Goal: Information Seeking & Learning: Check status

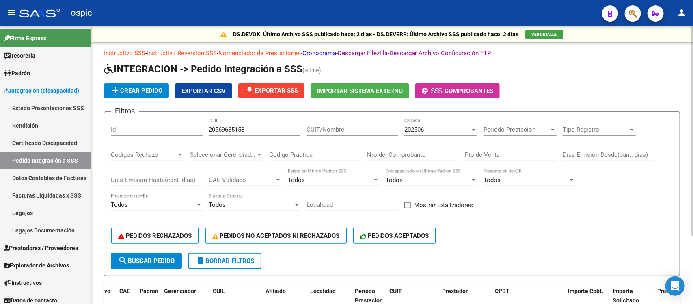
scroll to position [0, 77]
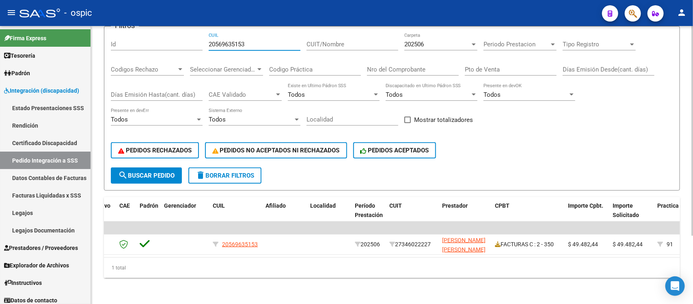
drag, startPoint x: 261, startPoint y: 39, endPoint x: 197, endPoint y: 39, distance: 64.2
click at [197, 39] on div "Filtros Id 20569635153 CUIL CUIT/Nombre 202506 Carpeta Periodo Prestacion Perio…" at bounding box center [392, 100] width 563 height 134
paste input "5248945"
type input "20565248945"
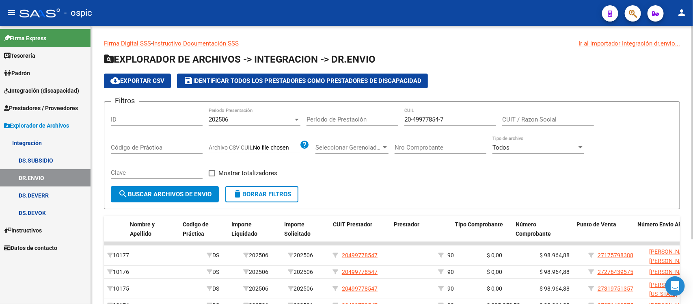
scroll to position [0, 255]
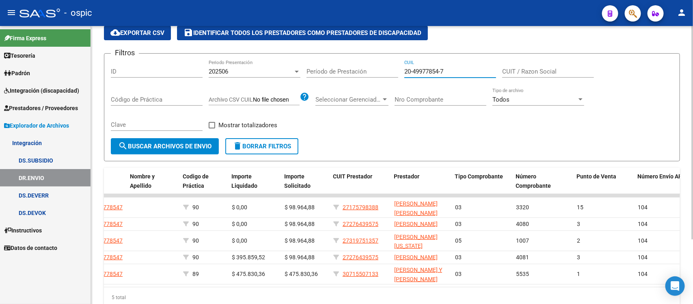
drag, startPoint x: 459, startPoint y: 71, endPoint x: 403, endPoint y: 69, distance: 56.1
click at [403, 69] on div "Filtros ID 202506 Periodo Presentación Período de Prestación 20-49977854-7 CUIL…" at bounding box center [392, 99] width 563 height 78
paste input "56524894-5"
type input "20-56524894-5"
click at [163, 143] on span "search Buscar Archivos de Envio" at bounding box center [164, 146] width 93 height 7
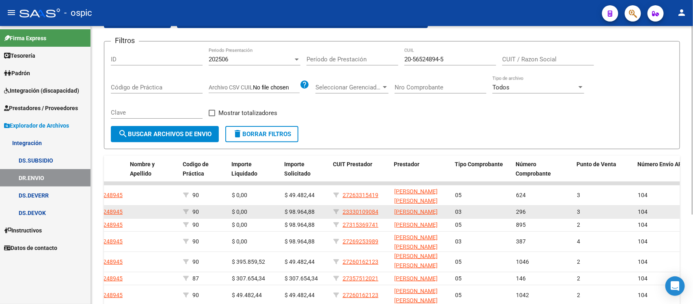
scroll to position [0, 0]
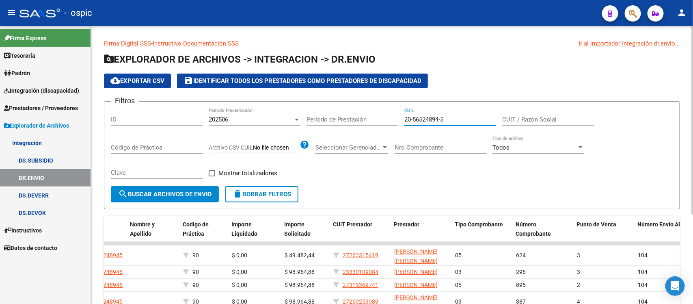
drag, startPoint x: 450, startPoint y: 118, endPoint x: 388, endPoint y: 116, distance: 62.2
click at [388, 116] on div "Filtros ID 202506 Periodo Presentación Período de Prestación 20-56524894-5 CUIL…" at bounding box center [392, 147] width 563 height 78
click at [510, 118] on input "CUIT / Razon Social" at bounding box center [548, 119] width 92 height 7
paste input "23349353814"
type input "23349353814"
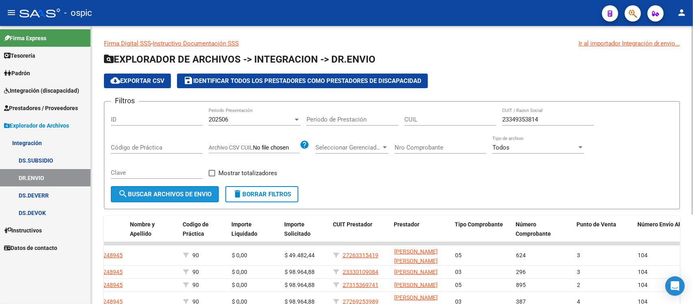
click at [171, 193] on span "search Buscar Archivos de Envio" at bounding box center [164, 193] width 93 height 7
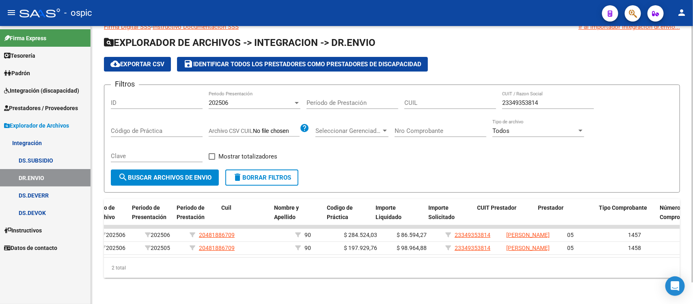
scroll to position [0, 101]
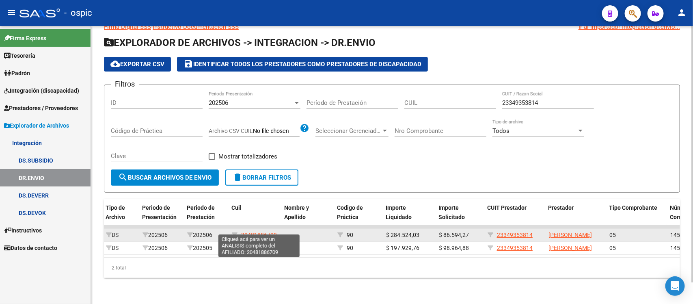
click at [256, 232] on span "20481886709" at bounding box center [259, 235] width 36 height 6
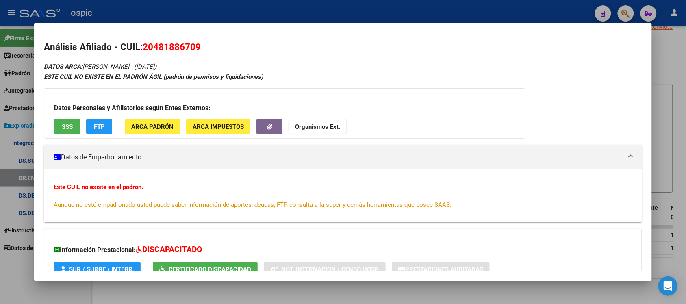
click at [137, 15] on div at bounding box center [343, 152] width 686 height 304
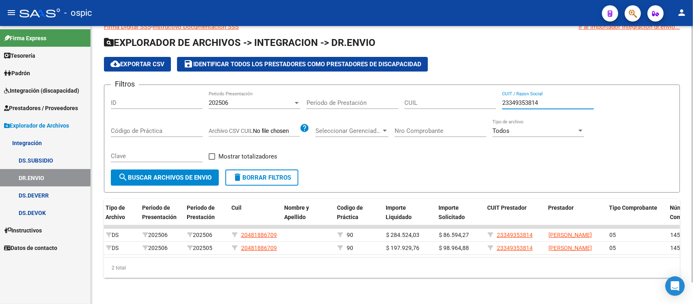
drag, startPoint x: 546, startPoint y: 93, endPoint x: 491, endPoint y: 90, distance: 55.8
click at [496, 92] on div "Filtros ID 202506 Periodo Presentación Período de Prestación CUIL 23349353814 C…" at bounding box center [392, 130] width 563 height 78
click at [429, 99] on input "CUIL" at bounding box center [451, 102] width 92 height 7
paste input "20-57041462-4"
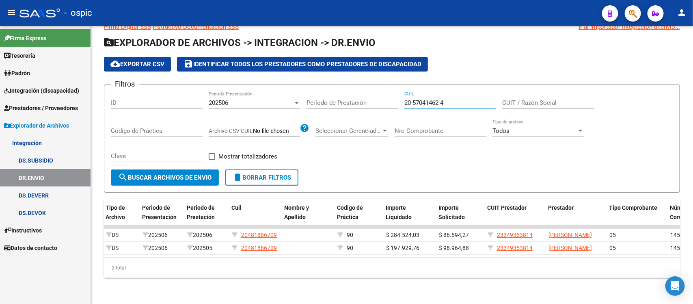
type input "20-57041462-4"
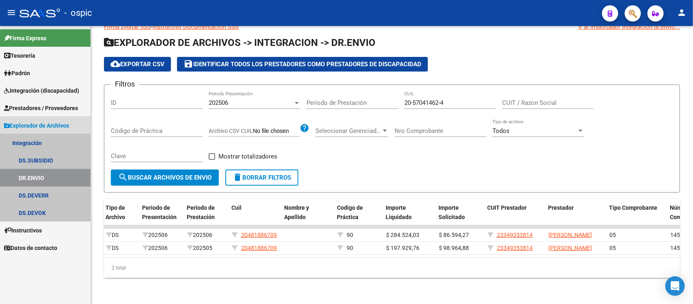
click at [52, 177] on link "DR.ENVIO" at bounding box center [45, 177] width 91 height 17
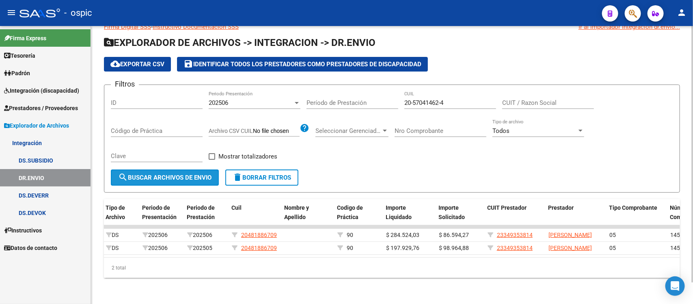
click at [162, 174] on span "search Buscar Archivos de Envio" at bounding box center [164, 177] width 93 height 7
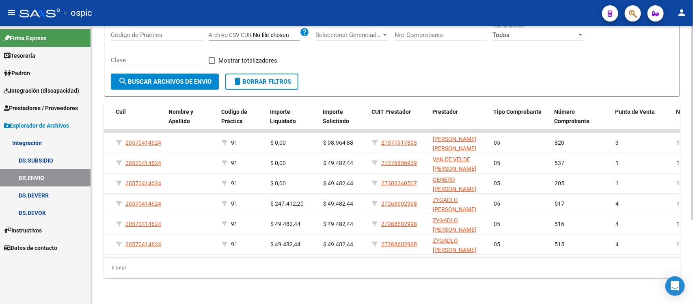
scroll to position [0, 218]
